Goal: Navigation & Orientation: Find specific page/section

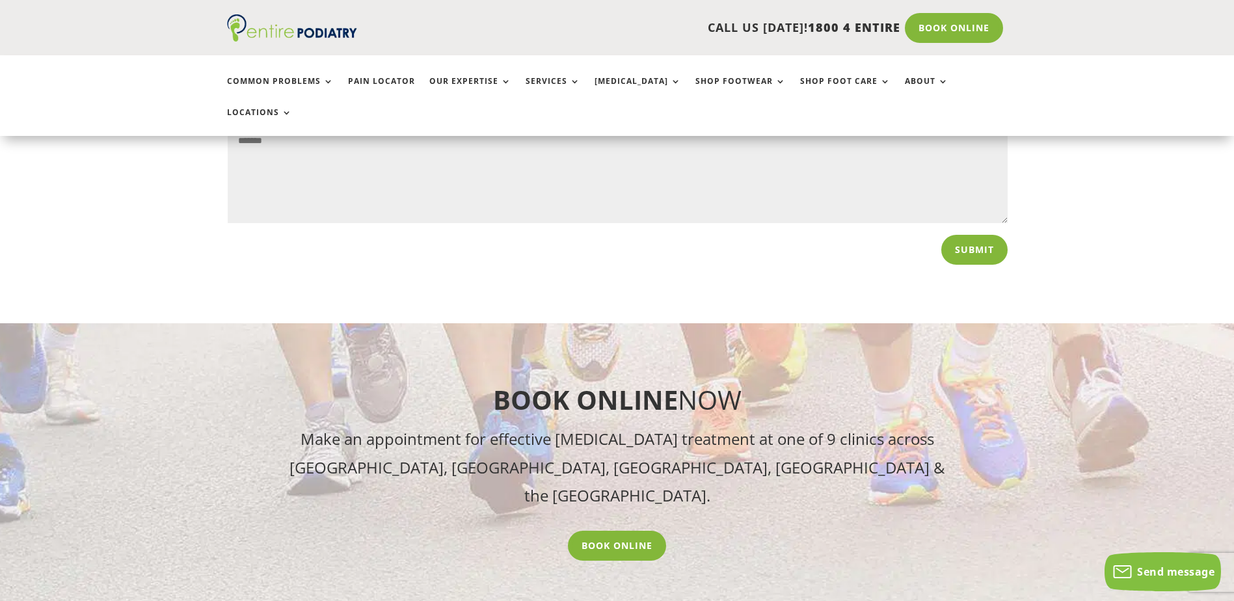
scroll to position [9781, 0]
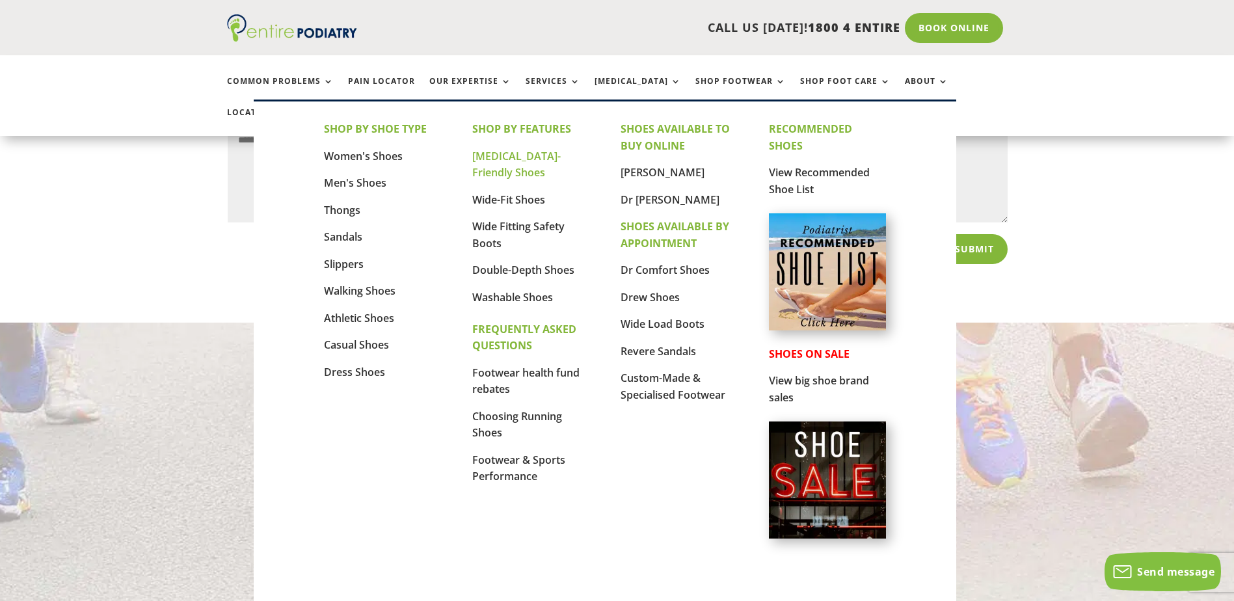
click at [539, 149] on link "[MEDICAL_DATA]-Friendly Shoes" at bounding box center [516, 164] width 88 height 31
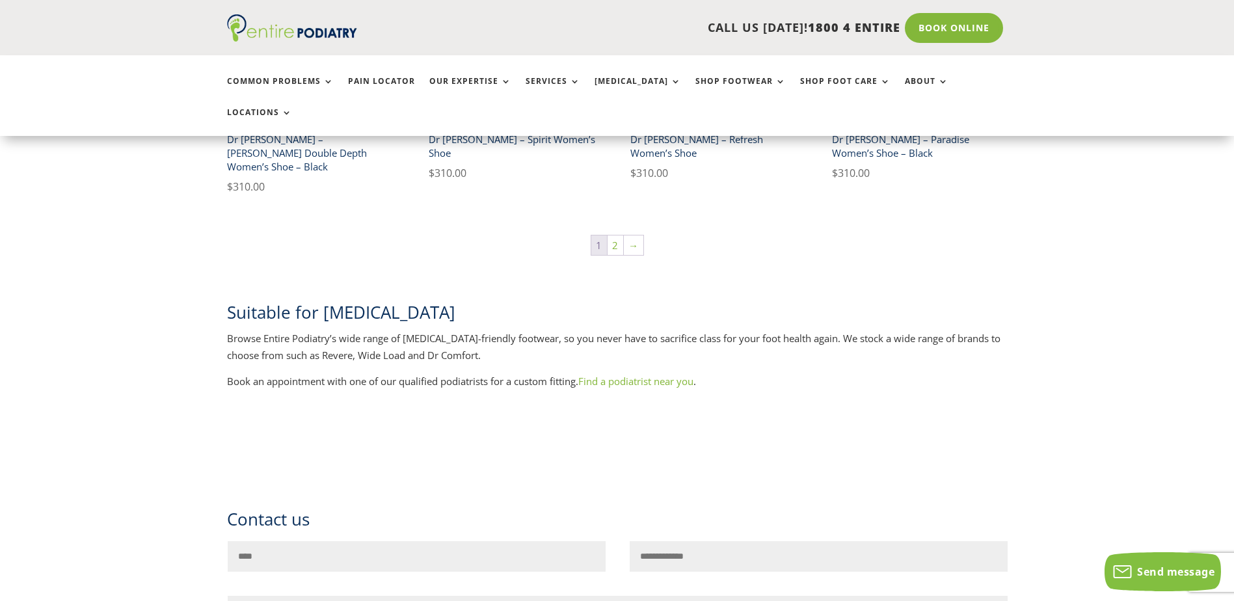
scroll to position [2341, 0]
